Goal: Transaction & Acquisition: Purchase product/service

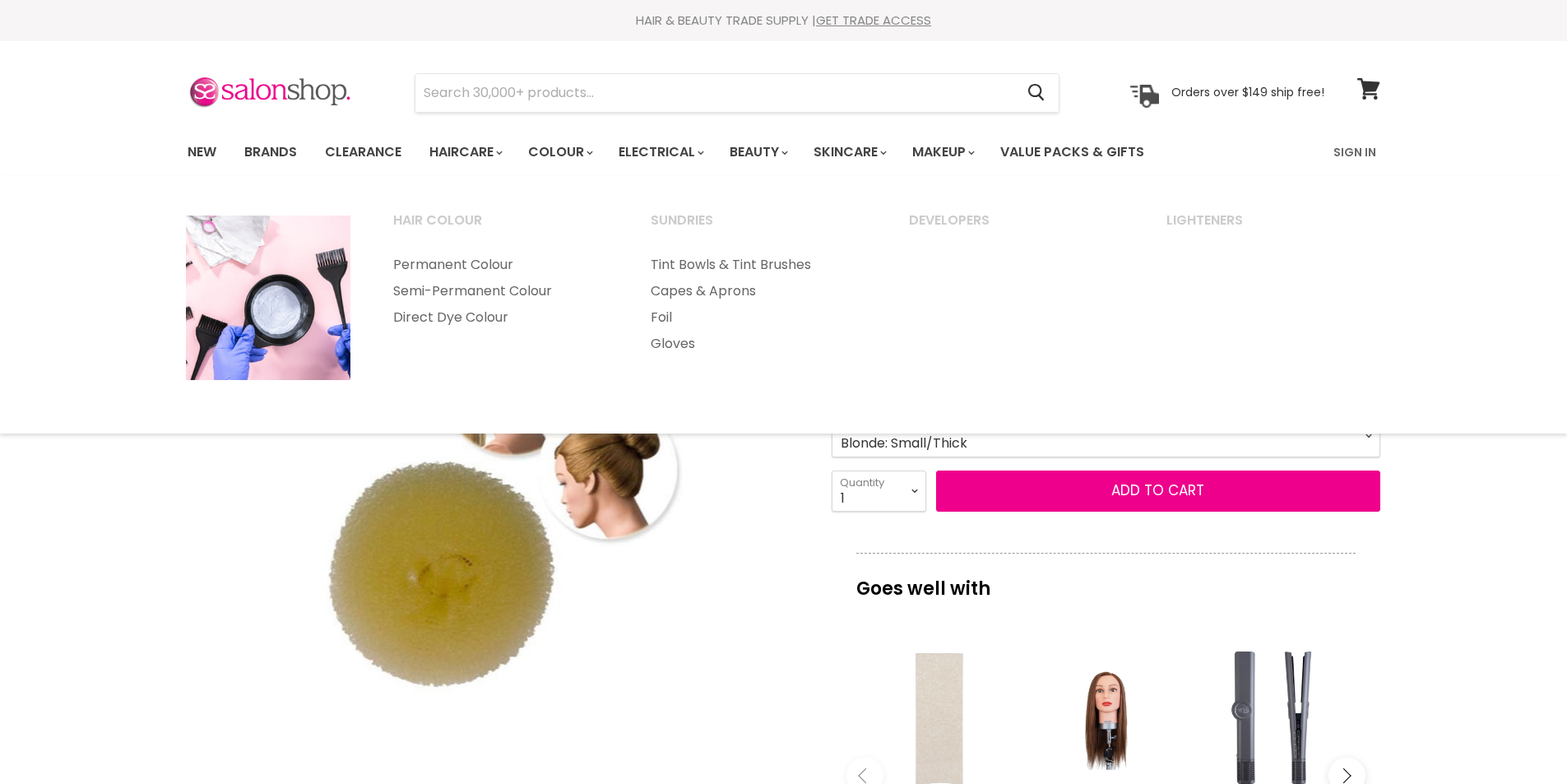
select select "Blonde: Small/Thick"
click at [199, 156] on link "New" at bounding box center [202, 152] width 54 height 35
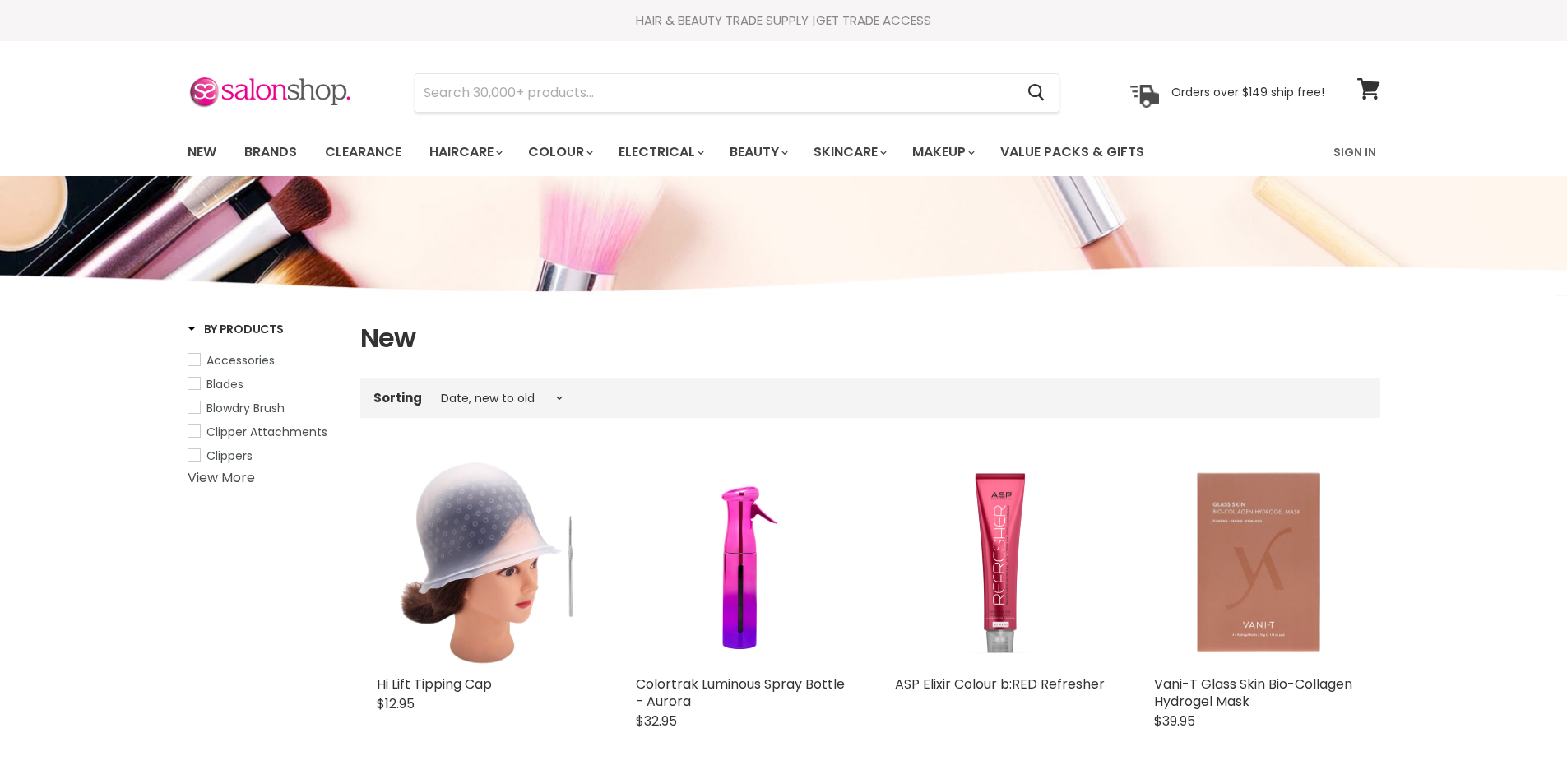
select select "created-descending"
